Goal: Navigation & Orientation: Find specific page/section

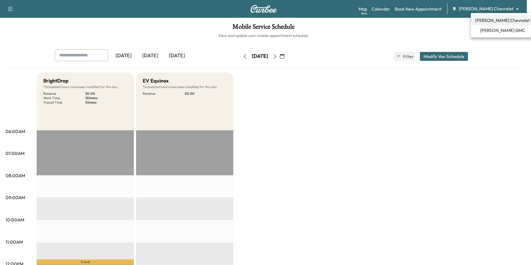
click at [486, 11] on body "Support Log Out Map Beta Calendar Book New Appointment [PERSON_NAME] Chevrolet …" at bounding box center [265, 132] width 531 height 265
click at [492, 31] on span "[PERSON_NAME] GMC" at bounding box center [502, 30] width 45 height 7
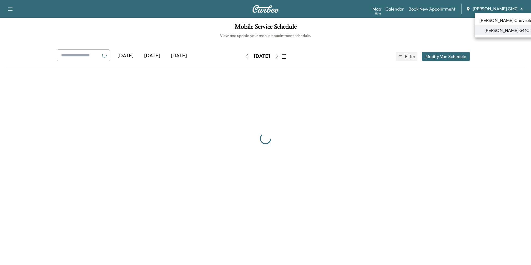
click at [493, 9] on body "Support Log Out Map Beta Calendar Book New Appointment [PERSON_NAME] GMC ******…" at bounding box center [265, 132] width 531 height 265
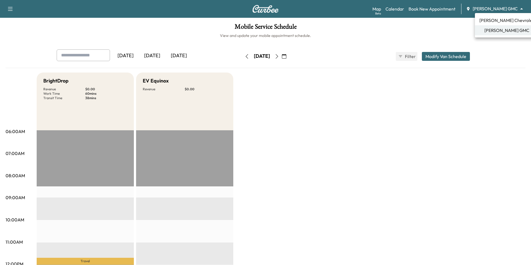
click at [499, 22] on span "[PERSON_NAME] Chevrolet" at bounding box center [506, 20] width 55 height 7
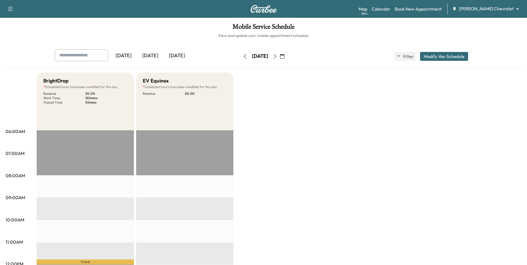
click at [492, 9] on body "Support Log Out Map Beta Calendar Book New Appointment [PERSON_NAME] Chevrolet …" at bounding box center [263, 132] width 527 height 265
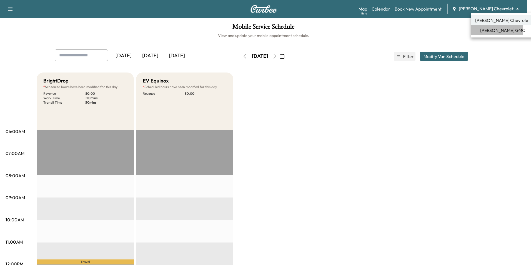
click at [495, 30] on span "[PERSON_NAME] GMC" at bounding box center [502, 30] width 45 height 7
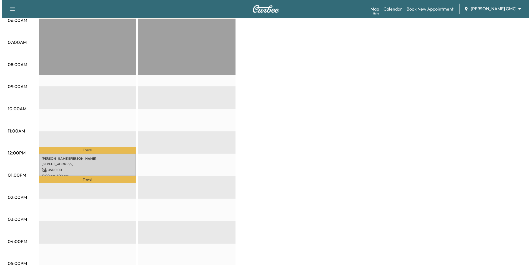
scroll to position [139, 0]
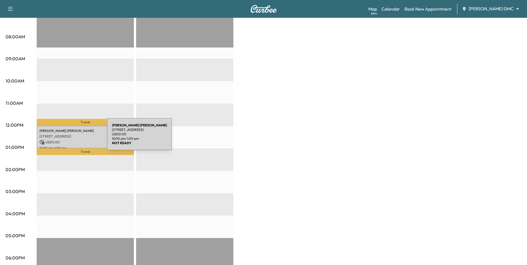
click at [67, 140] on p "USD 0.00" at bounding box center [85, 142] width 92 height 5
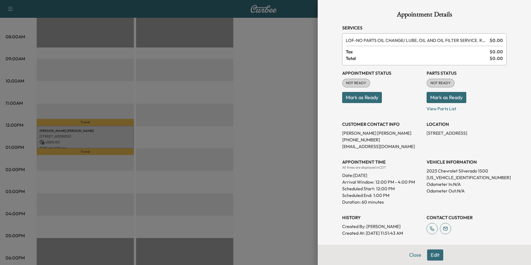
drag, startPoint x: 313, startPoint y: 159, endPoint x: 313, endPoint y: 162, distance: 3.1
click at [312, 159] on div at bounding box center [265, 132] width 531 height 265
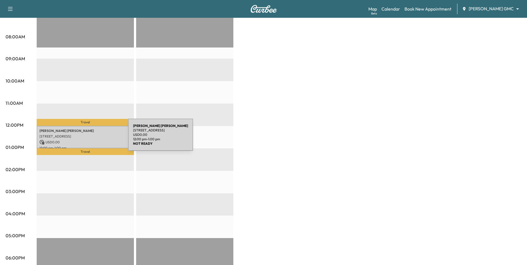
click at [86, 140] on p "USD 0.00" at bounding box center [85, 142] width 92 height 5
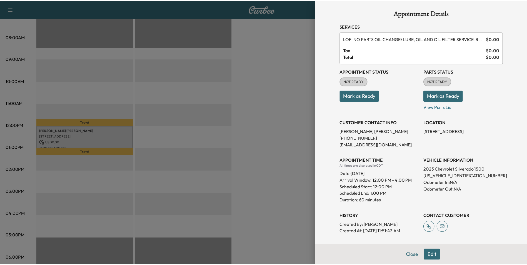
scroll to position [0, 0]
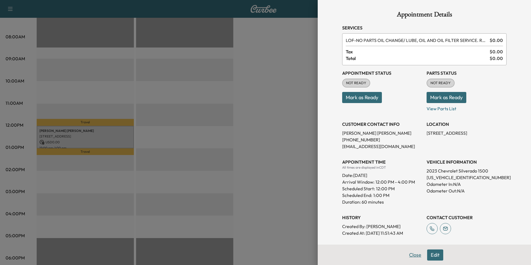
click at [408, 255] on button "Close" at bounding box center [414, 254] width 19 height 11
